Goal: Information Seeking & Learning: Learn about a topic

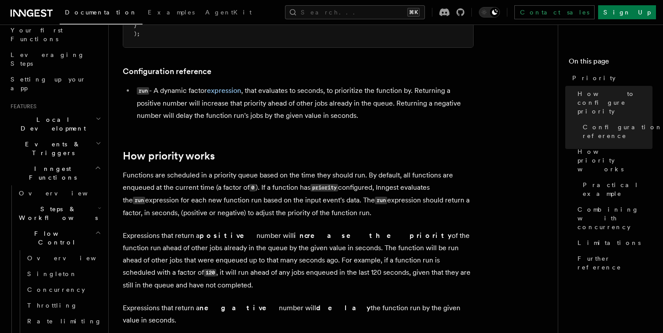
scroll to position [135, 0]
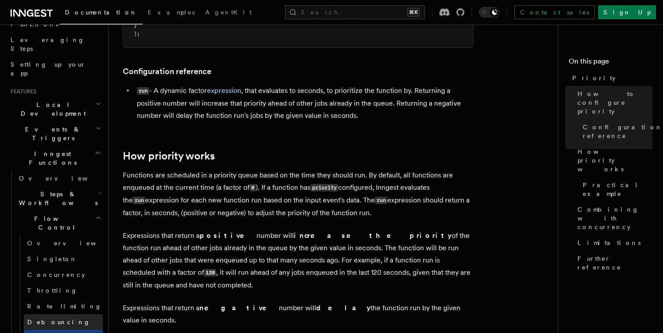
click at [64, 314] on link "Debouncing" at bounding box center [63, 322] width 79 height 16
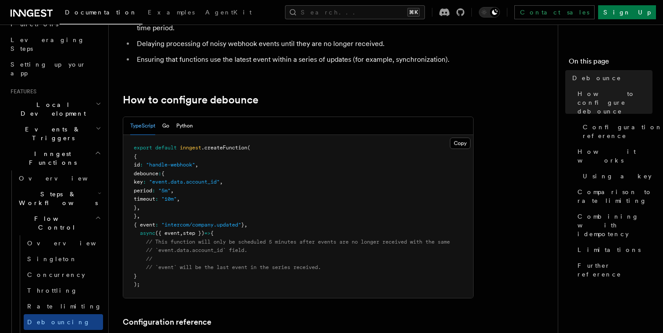
scroll to position [153, 0]
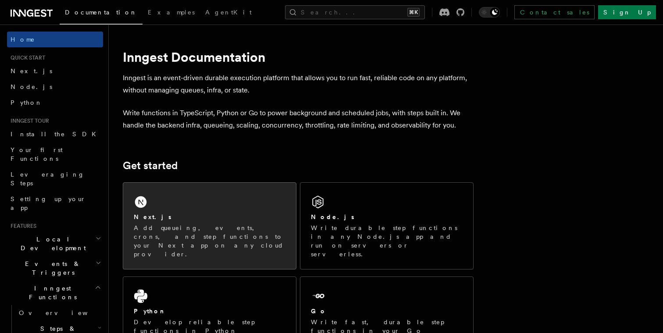
scroll to position [5, 0]
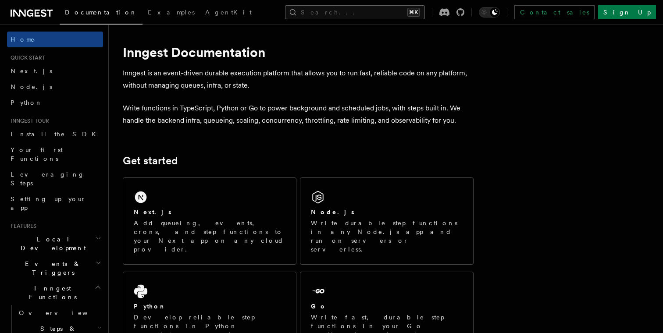
click at [386, 11] on button "Search... ⌘K" at bounding box center [355, 12] width 140 height 14
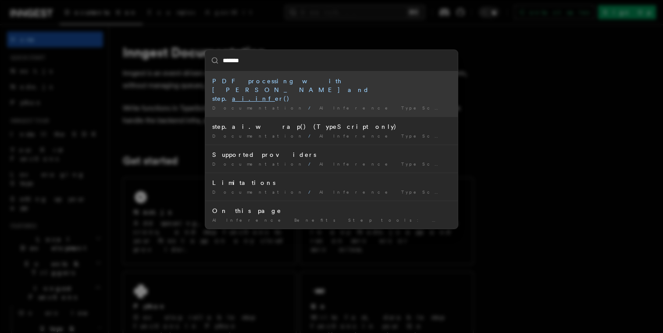
type input "********"
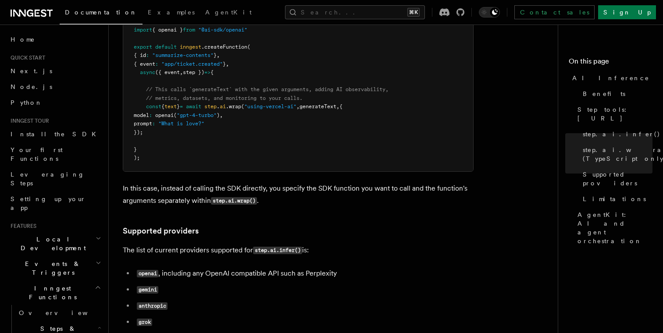
scroll to position [998, 0]
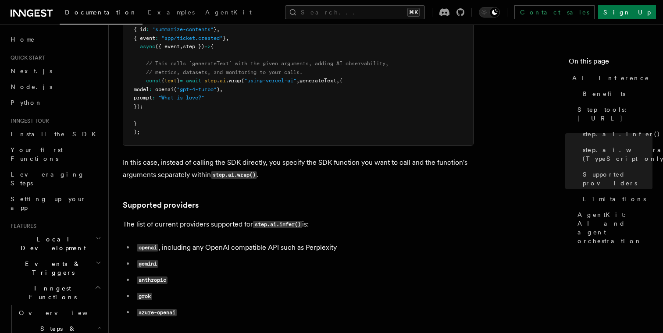
click at [139, 244] on code "openai" at bounding box center [147, 247] width 21 height 7
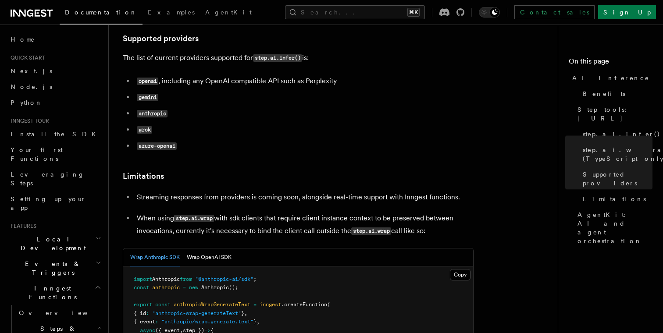
scroll to position [1214, 0]
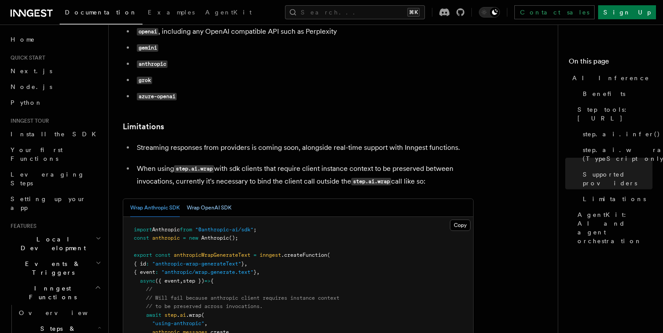
click at [206, 199] on button "Wrap OpenAI SDK" at bounding box center [209, 208] width 45 height 18
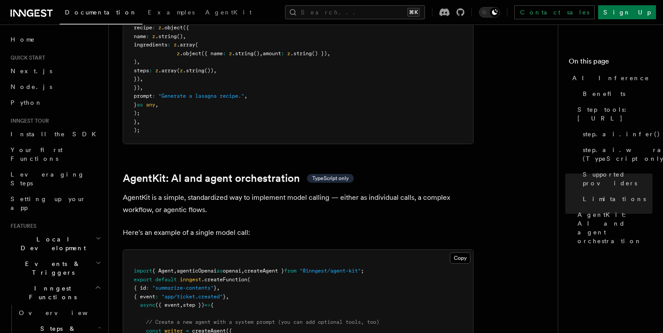
scroll to position [2591, 0]
